Goal: Task Accomplishment & Management: Use online tool/utility

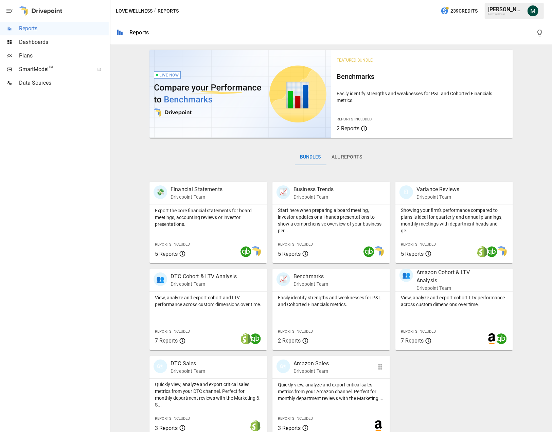
scroll to position [8, 0]
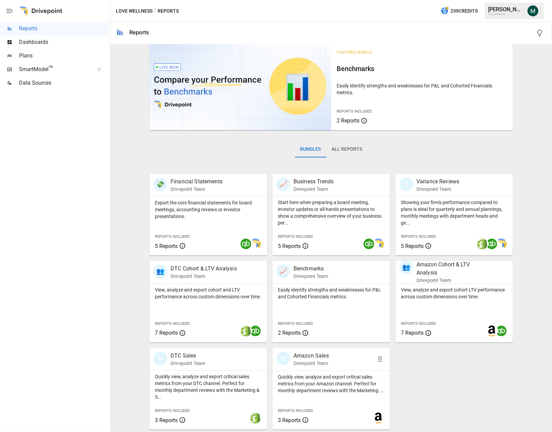
click at [321, 356] on p "Amazon Sales" at bounding box center [311, 355] width 35 height 8
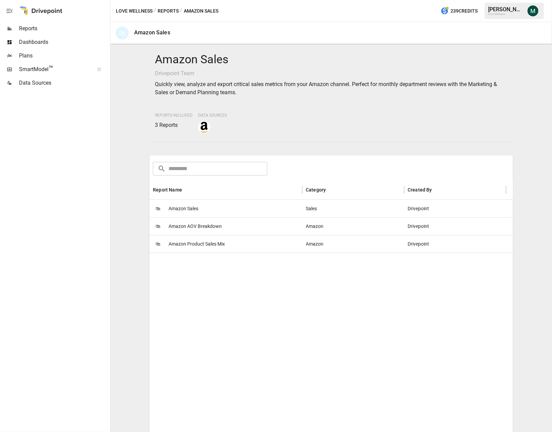
click at [32, 55] on span "Plans" at bounding box center [64, 56] width 90 height 8
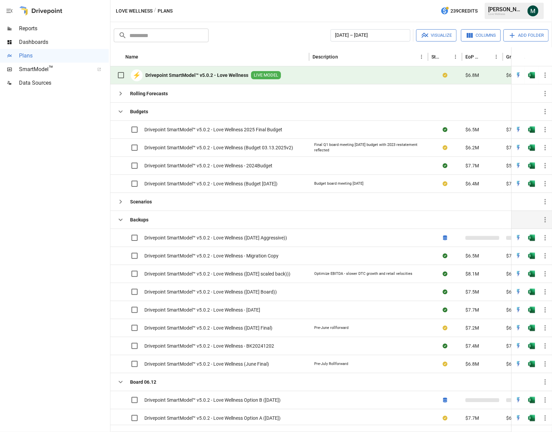
click at [308, 226] on div "Backups" at bounding box center [209, 219] width 199 height 18
drag, startPoint x: 552, startPoint y: 143, endPoint x: 582, endPoint y: 142, distance: 30.9
click at [552, 0] on html "Reports Dashboards Plans SmartModel ™ Data Sources Love Wellness / Plans 239 Cr…" at bounding box center [276, 0] width 552 height 0
click at [536, 135] on button "button" at bounding box center [532, 129] width 22 height 10
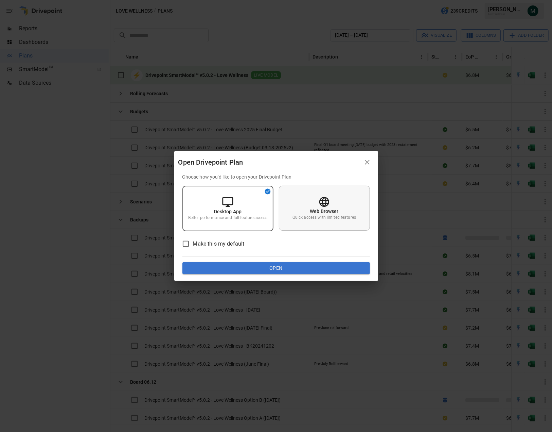
click at [304, 198] on div "Web Browser Quick access with limited features" at bounding box center [324, 208] width 91 height 45
click at [309, 269] on button "Open" at bounding box center [276, 268] width 188 height 12
